Goal: Task Accomplishment & Management: Manage account settings

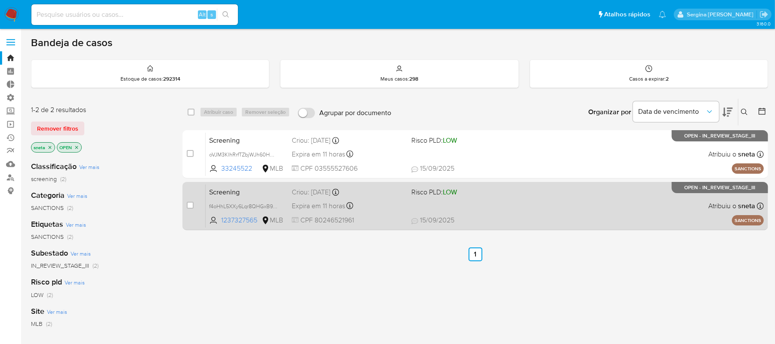
click at [495, 202] on div "Screening f4oHhL5XXy6Lqr8QHGxB9rdL 1237327565 MLB Risco PLD: LOW Criou: 15/09/2…" at bounding box center [485, 205] width 558 height 43
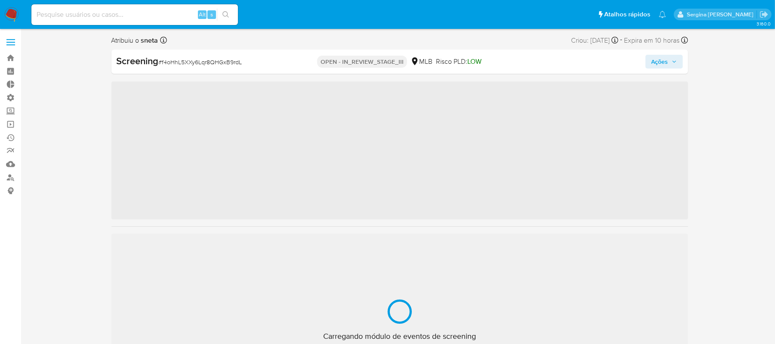
scroll to position [405, 0]
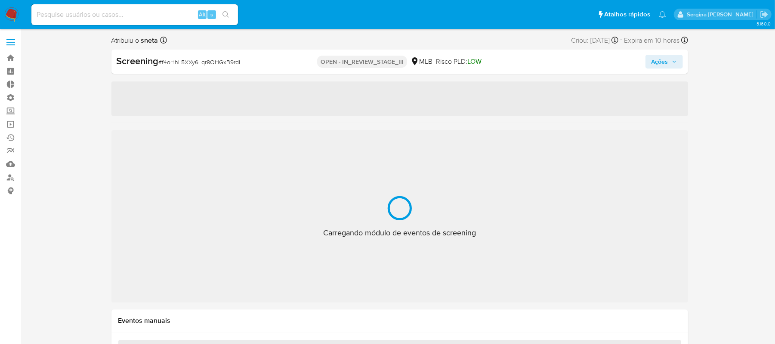
select select "10"
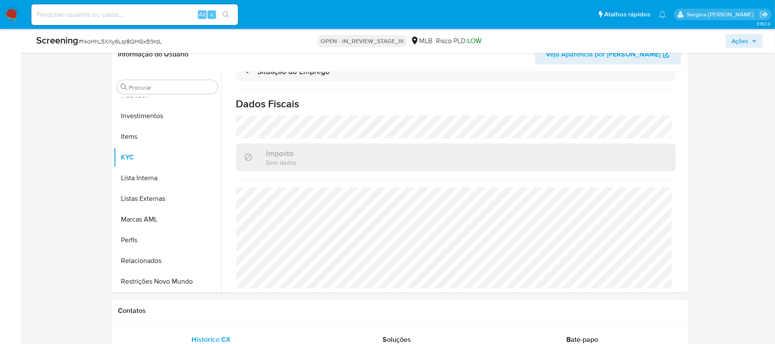
scroll to position [0, 0]
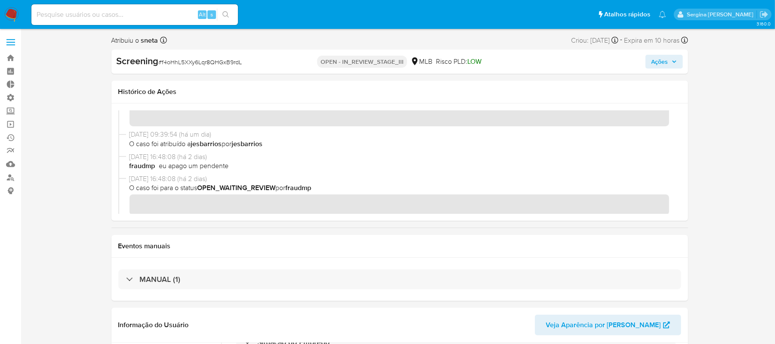
click at [662, 62] on span "Ações" at bounding box center [660, 62] width 17 height 14
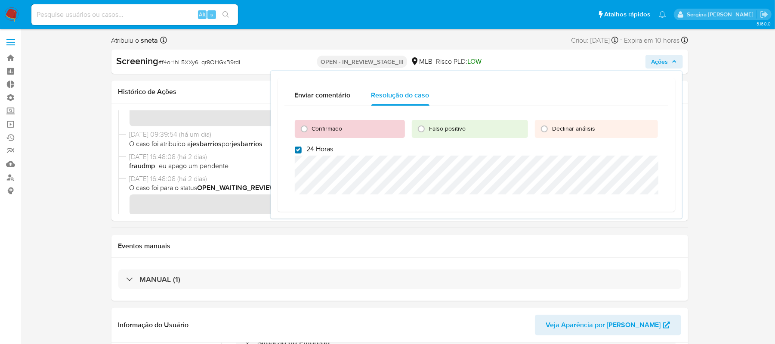
click at [294, 149] on div "Confirmado Falso positivo Declinar análisis 24 Horas" at bounding box center [477, 155] width 384 height 99
click at [298, 149] on input "24 Horas" at bounding box center [298, 149] width 7 height 7
checkbox input "false"
click at [301, 123] on input "Confirmado" at bounding box center [304, 129] width 14 height 14
radio input "true"
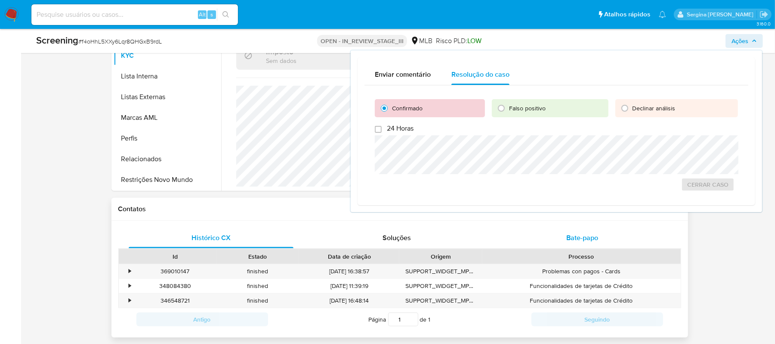
scroll to position [287, 0]
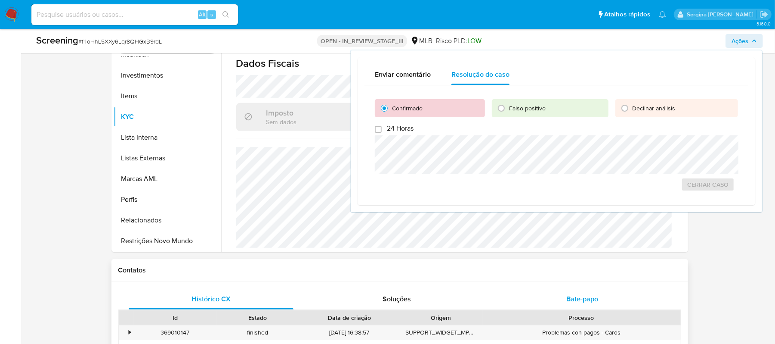
click at [605, 298] on div "Bate-papo" at bounding box center [582, 298] width 165 height 21
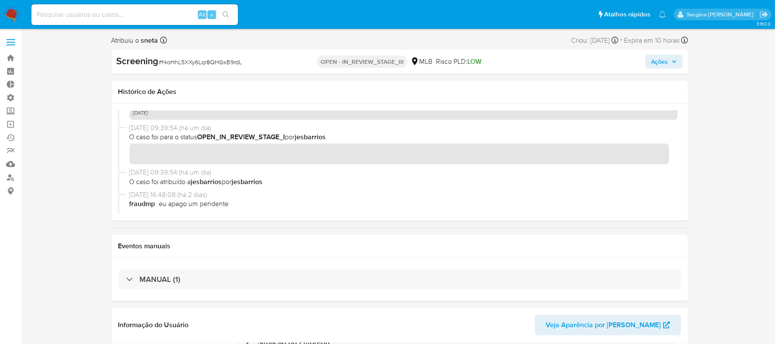
scroll to position [344, 0]
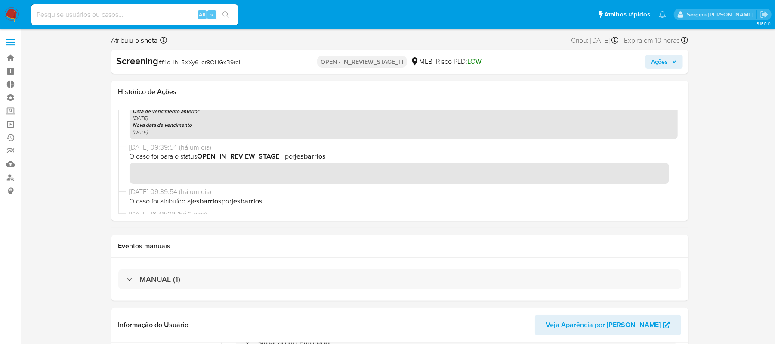
click at [673, 62] on icon "button" at bounding box center [674, 61] width 5 height 5
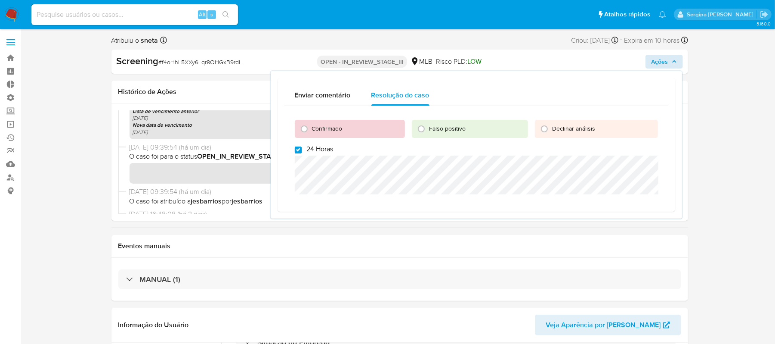
click at [300, 148] on input "24 Horas" at bounding box center [298, 149] width 7 height 7
checkbox input "false"
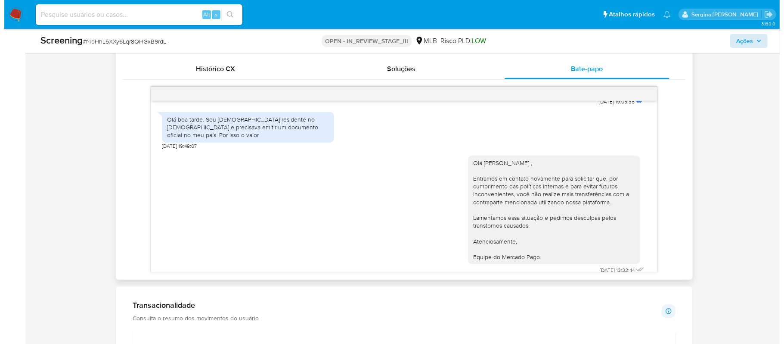
scroll to position [0, 0]
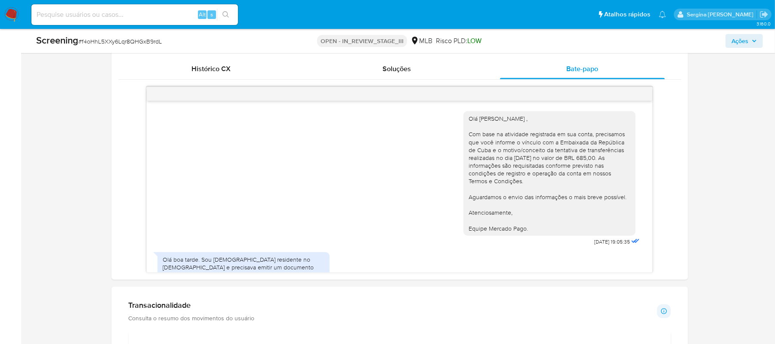
click at [747, 38] on span "Ações" at bounding box center [740, 41] width 17 height 14
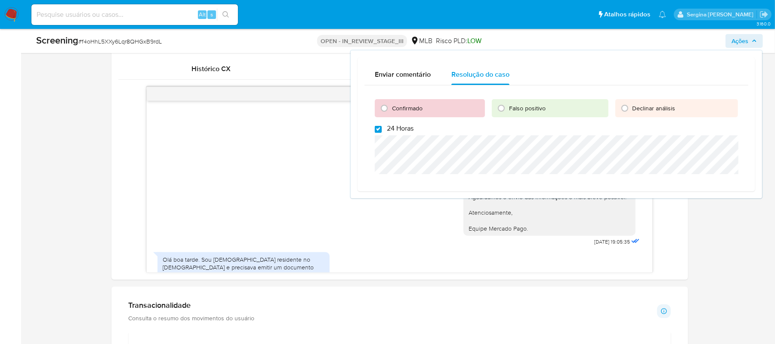
click at [379, 132] on input "24 Horas" at bounding box center [378, 129] width 7 height 7
checkbox input "false"
click at [386, 111] on input "Confirmado" at bounding box center [385, 108] width 14 height 14
radio input "true"
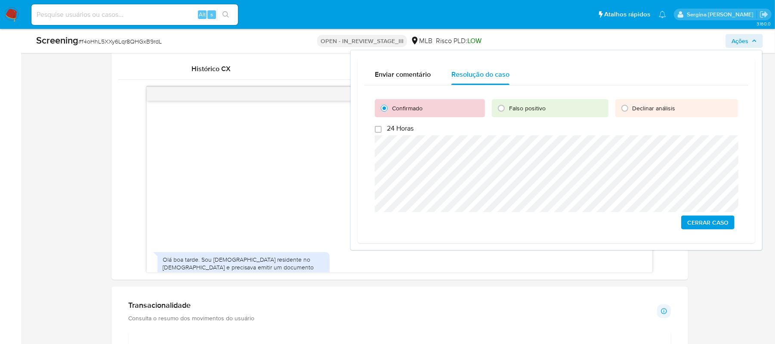
click at [712, 224] on span "Cerrar caso" at bounding box center [708, 222] width 41 height 12
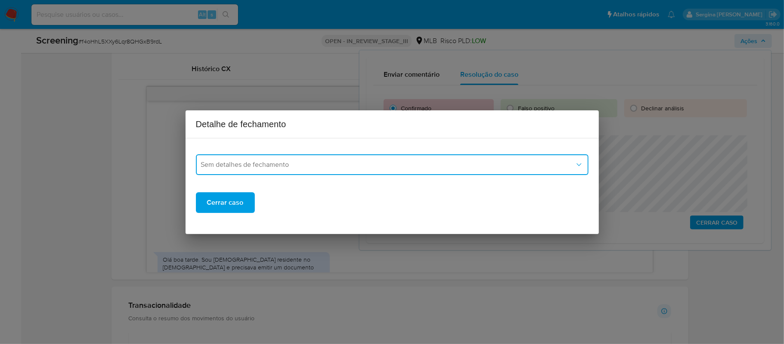
click at [305, 170] on button "Sem detalhes de fechamento" at bounding box center [392, 164] width 393 height 21
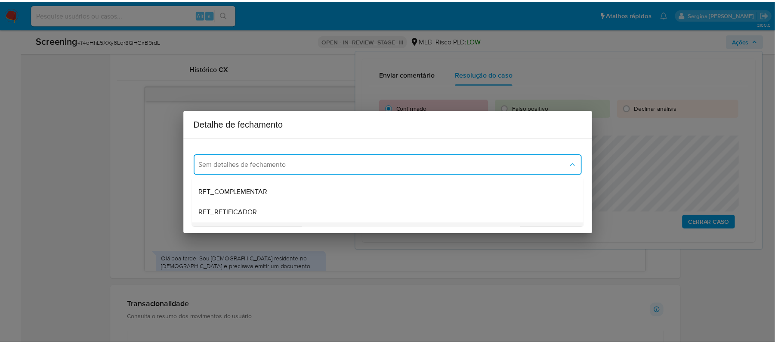
scroll to position [57, 0]
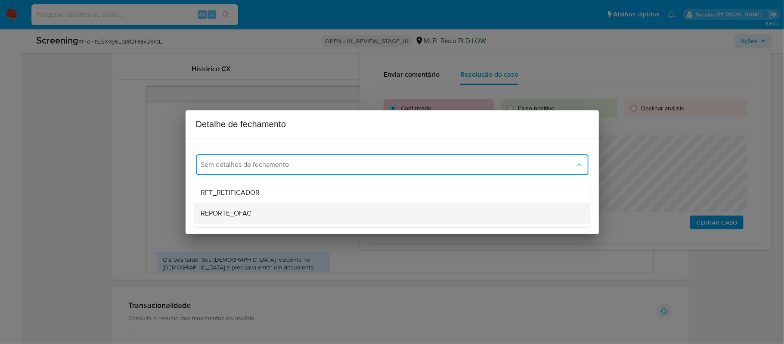
click at [251, 209] on span "REPORTE_OFAC" at bounding box center [226, 213] width 51 height 9
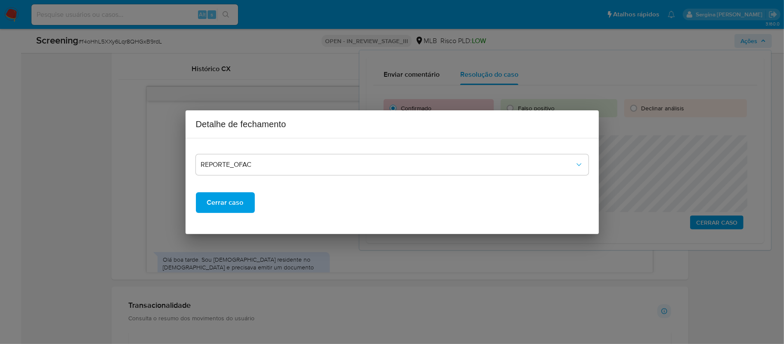
click at [239, 204] on span "Cerrar caso" at bounding box center [225, 202] width 37 height 19
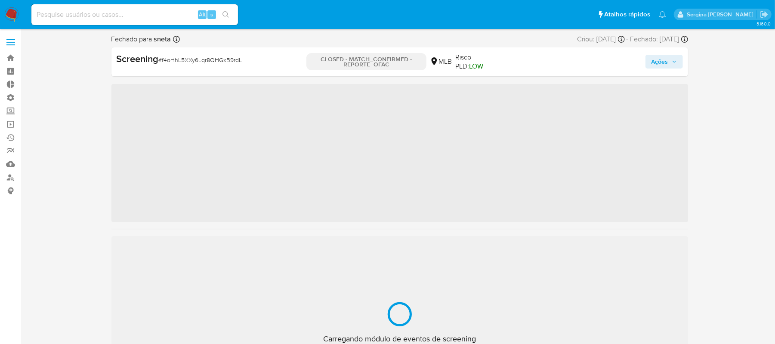
scroll to position [405, 0]
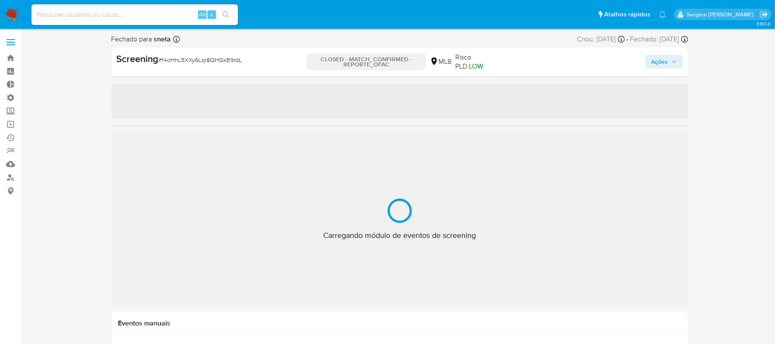
select select "10"
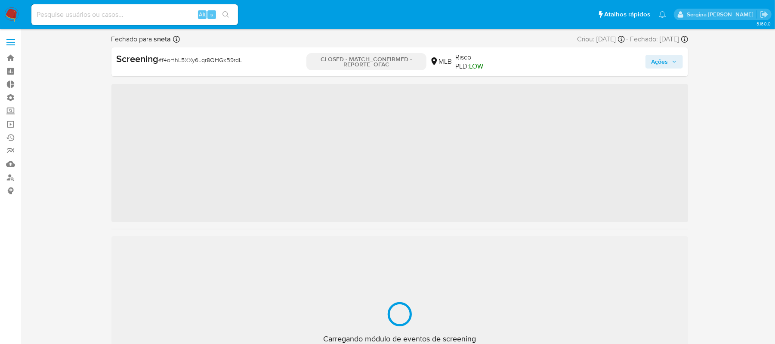
scroll to position [405, 0]
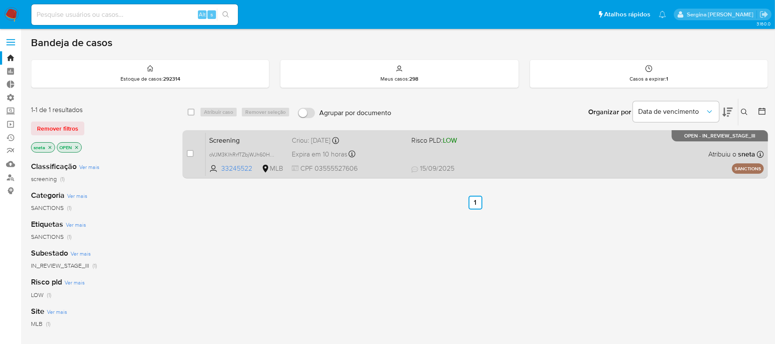
click at [505, 150] on div "Screening oVJM3KIhRrfTZbjWJh60Hwws 33245522 MLB Risco PLD: LOW Criou: 15/09/202…" at bounding box center [485, 153] width 558 height 43
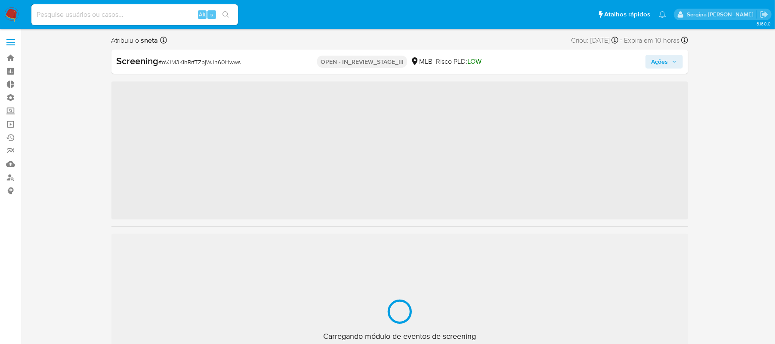
scroll to position [405, 0]
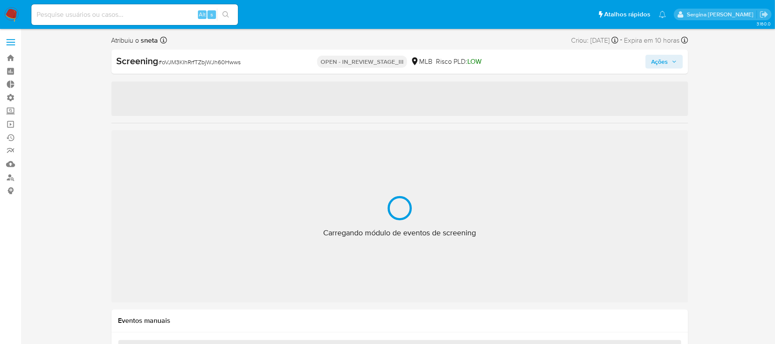
select select "10"
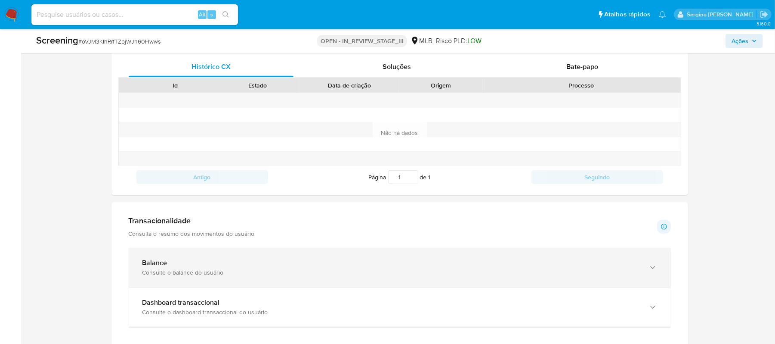
scroll to position [390, 0]
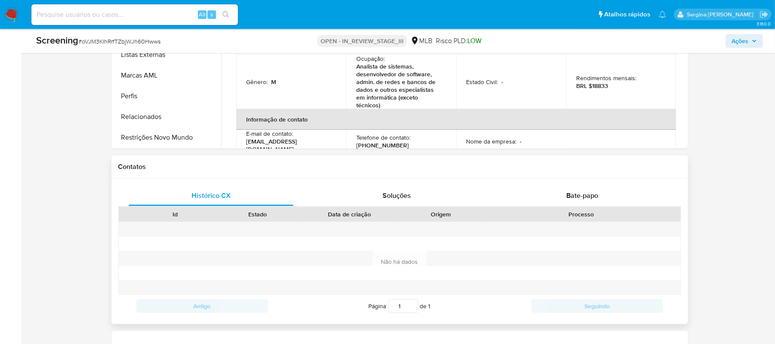
click at [588, 214] on div "Processo" at bounding box center [582, 214] width 186 height 9
click at [586, 200] on span "Bate-papo" at bounding box center [583, 195] width 32 height 10
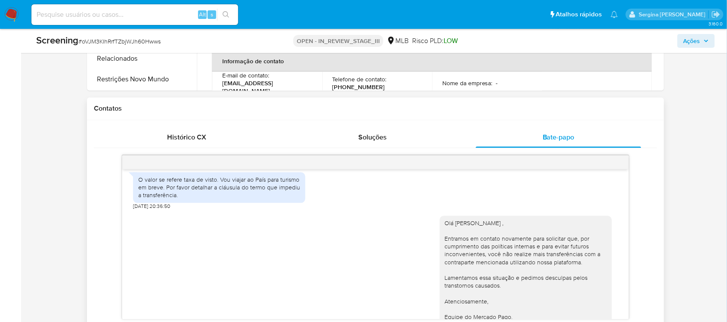
scroll to position [148, 0]
drag, startPoint x: 166, startPoint y: 190, endPoint x: 209, endPoint y: 201, distance: 44.9
click at [209, 201] on div "O valor se refere taxa de visto. Vou viajar ao País para turismo em breve. Por …" at bounding box center [219, 188] width 172 height 31
